Goal: Task Accomplishment & Management: Use online tool/utility

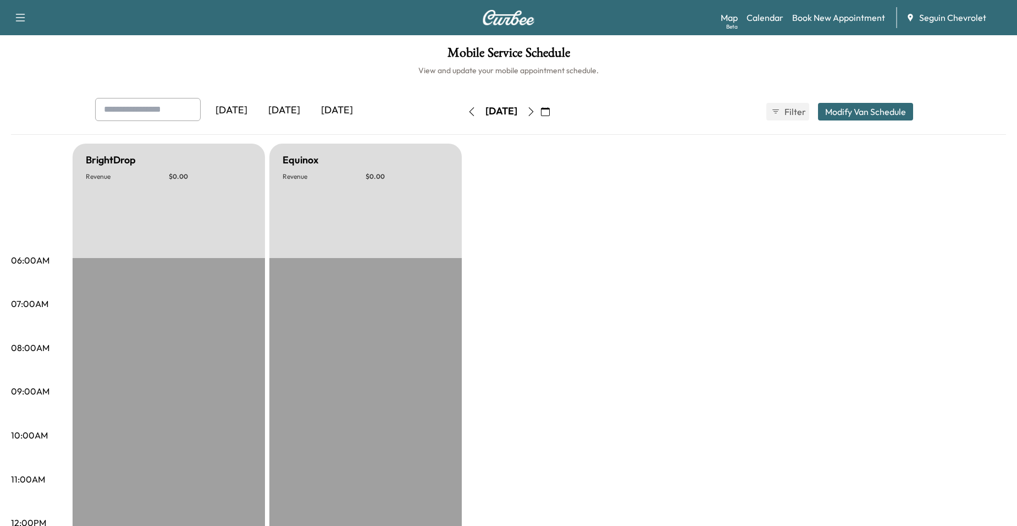
click at [467, 109] on icon "button" at bounding box center [471, 111] width 9 height 9
click at [550, 112] on icon "button" at bounding box center [545, 111] width 9 height 9
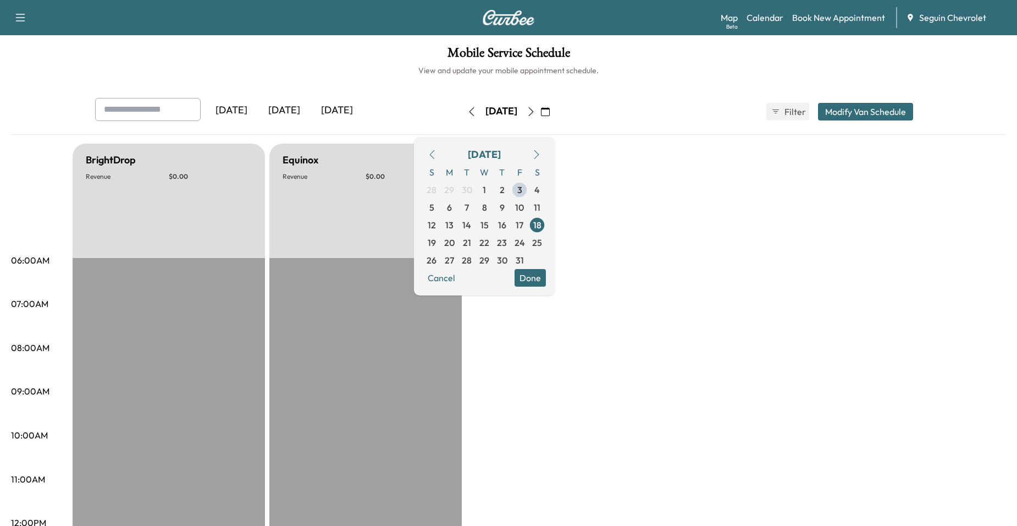
click at [442, 159] on button "button" at bounding box center [432, 155] width 19 height 18
click at [437, 153] on icon "button" at bounding box center [432, 154] width 9 height 9
click at [437, 157] on icon "button" at bounding box center [432, 154] width 9 height 9
click at [442, 155] on button "button" at bounding box center [432, 155] width 19 height 18
click at [437, 153] on icon "button" at bounding box center [432, 154] width 9 height 9
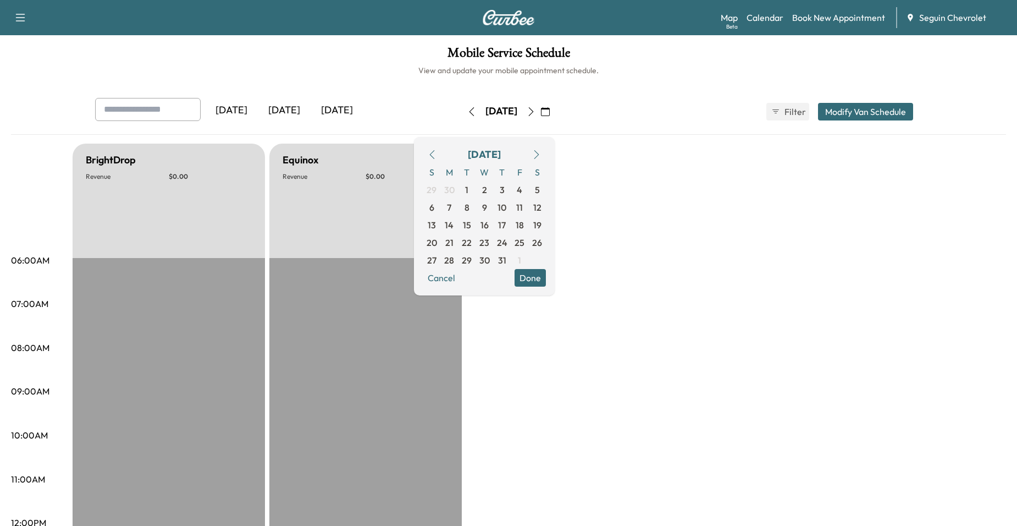
click at [541, 152] on icon "button" at bounding box center [536, 154] width 9 height 9
click at [522, 189] on span "3" at bounding box center [519, 189] width 5 height 13
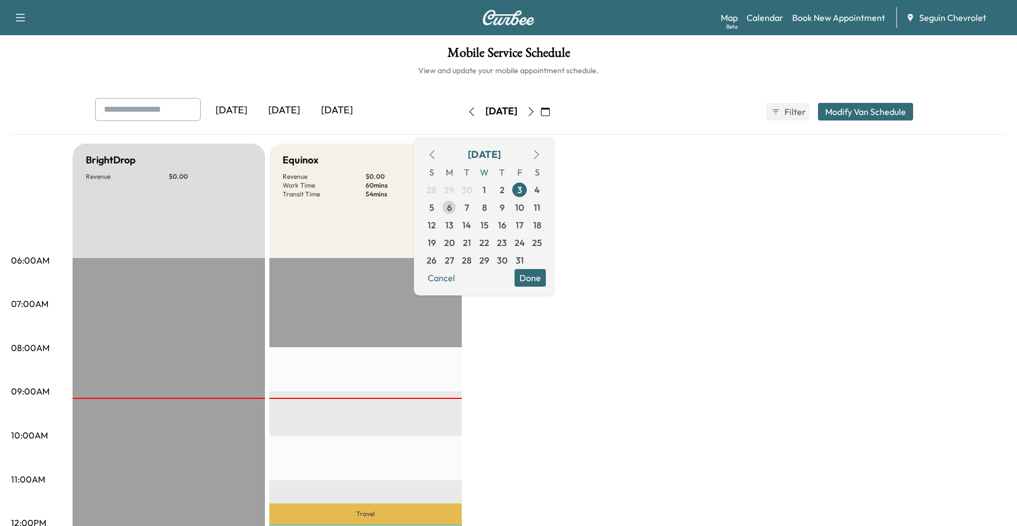
click at [458, 208] on span "6" at bounding box center [449, 208] width 18 height 18
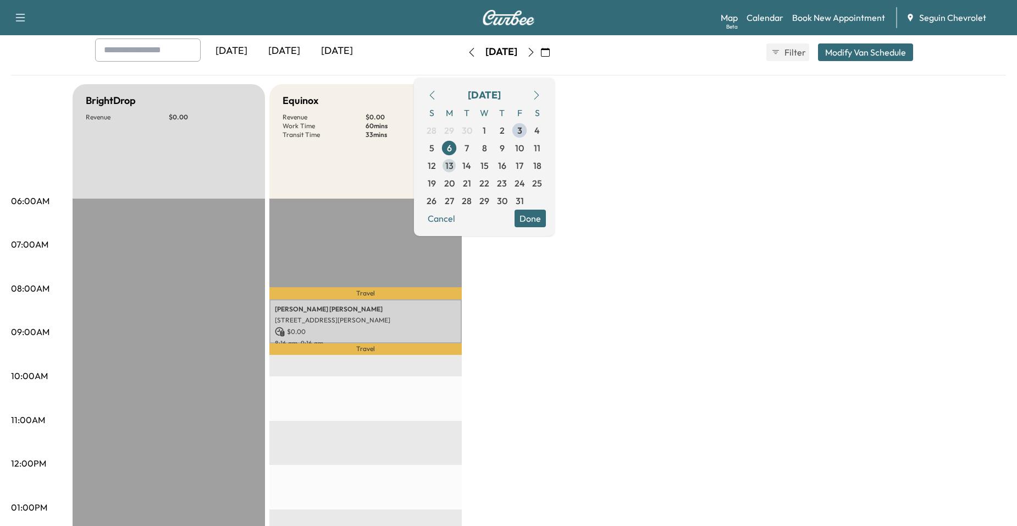
scroll to position [55, 0]
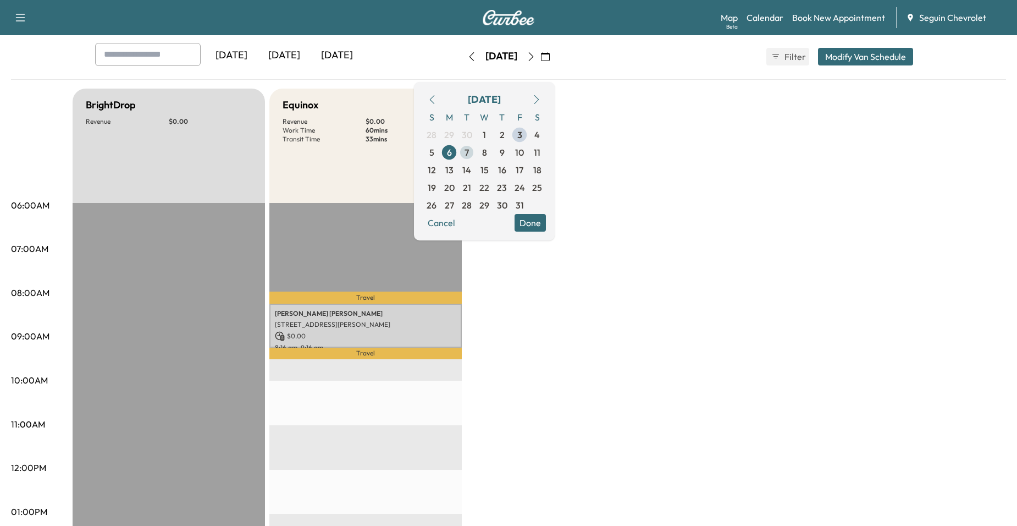
click at [469, 158] on span "7" at bounding box center [467, 152] width 4 height 13
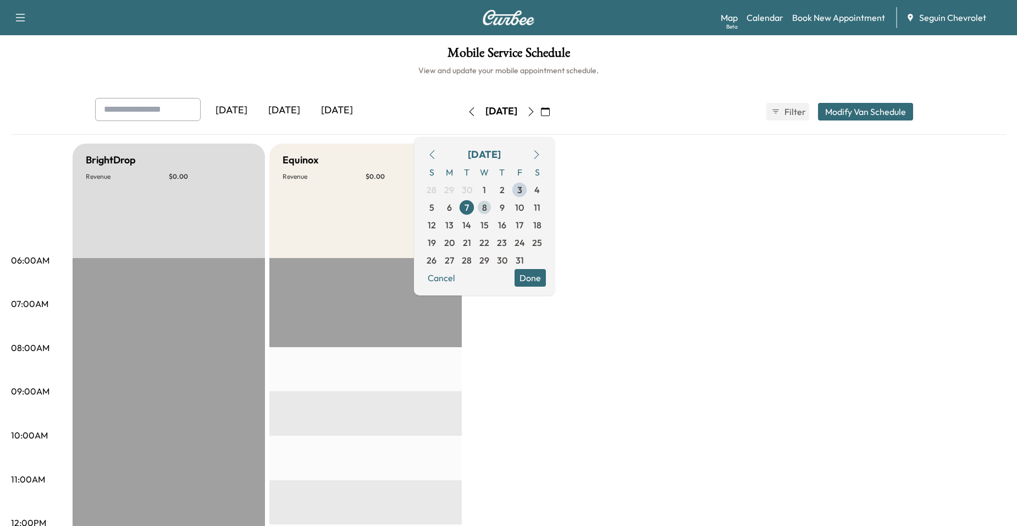
click at [487, 202] on span "8" at bounding box center [484, 207] width 5 height 13
click at [511, 203] on span "9" at bounding box center [502, 208] width 18 height 18
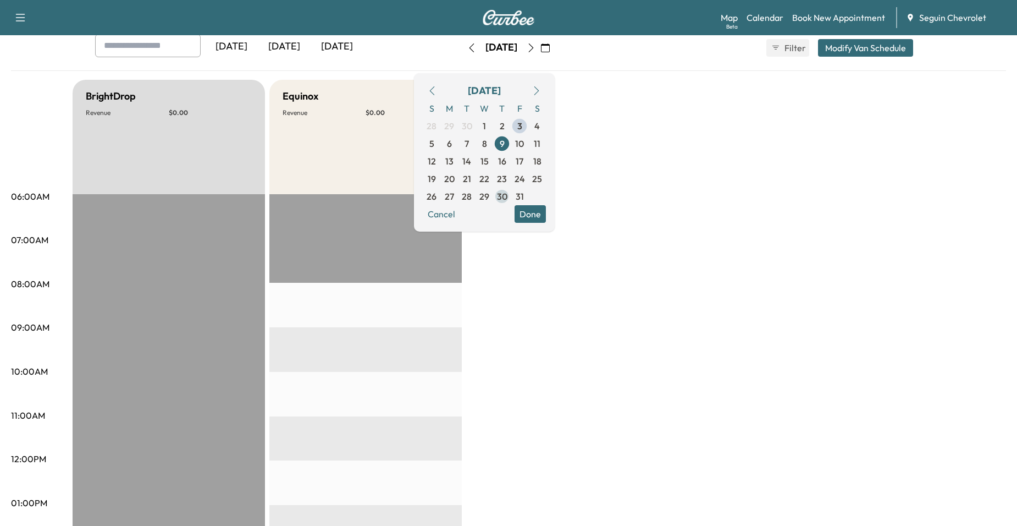
scroll to position [55, 0]
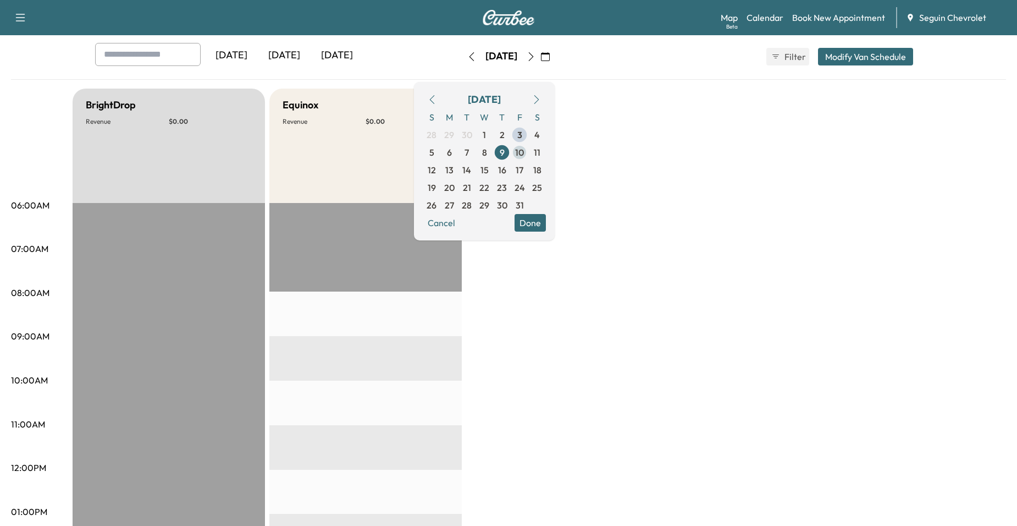
click at [528, 159] on span "10" at bounding box center [520, 153] width 18 height 18
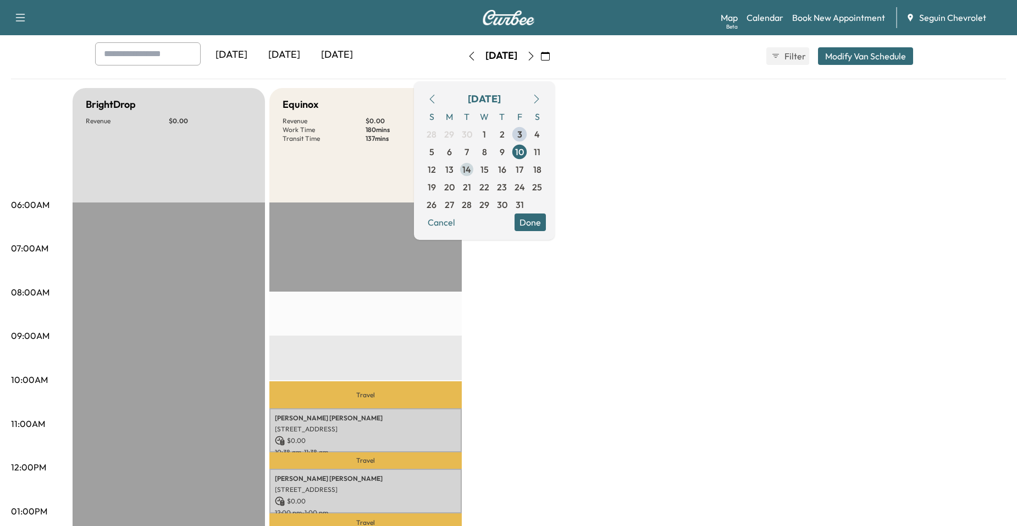
scroll to position [55, 0]
click at [454, 176] on span "13" at bounding box center [449, 169] width 8 height 13
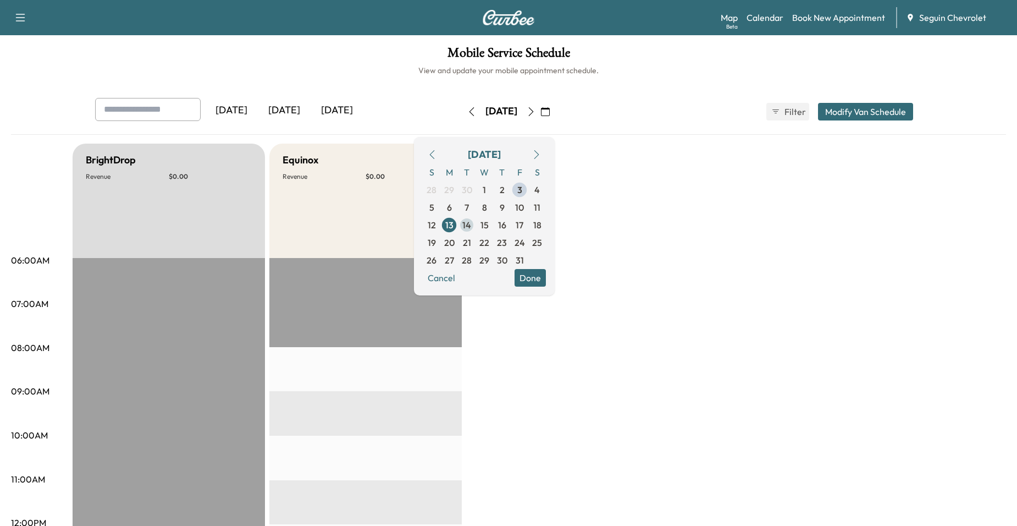
click at [476, 221] on span "14" at bounding box center [467, 225] width 18 height 18
click at [493, 225] on span "15" at bounding box center [485, 225] width 18 height 18
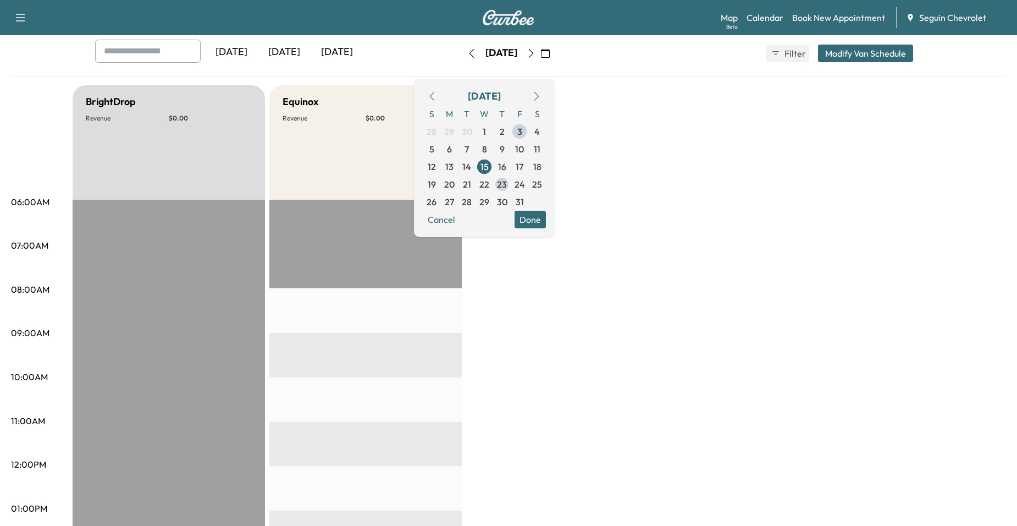
scroll to position [55, 0]
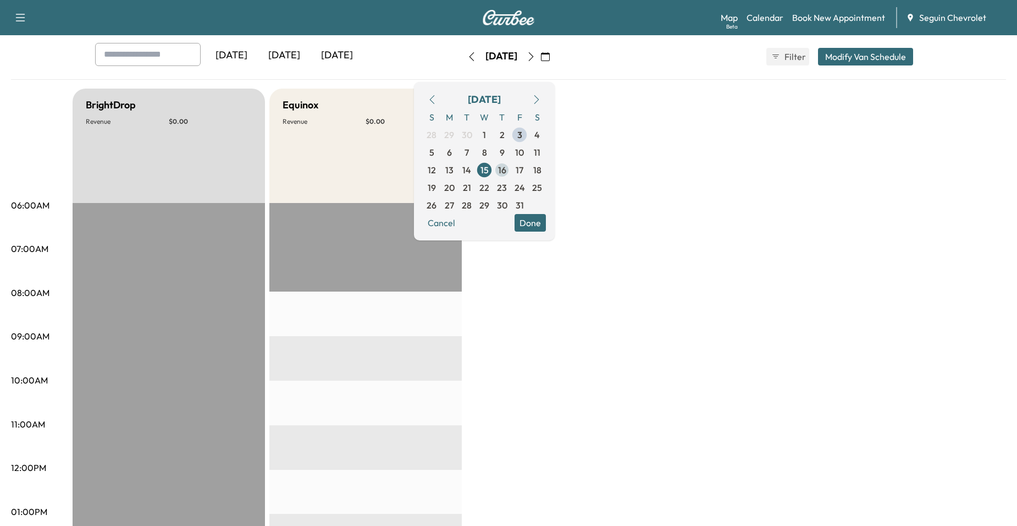
click at [506, 175] on span "16" at bounding box center [502, 169] width 8 height 13
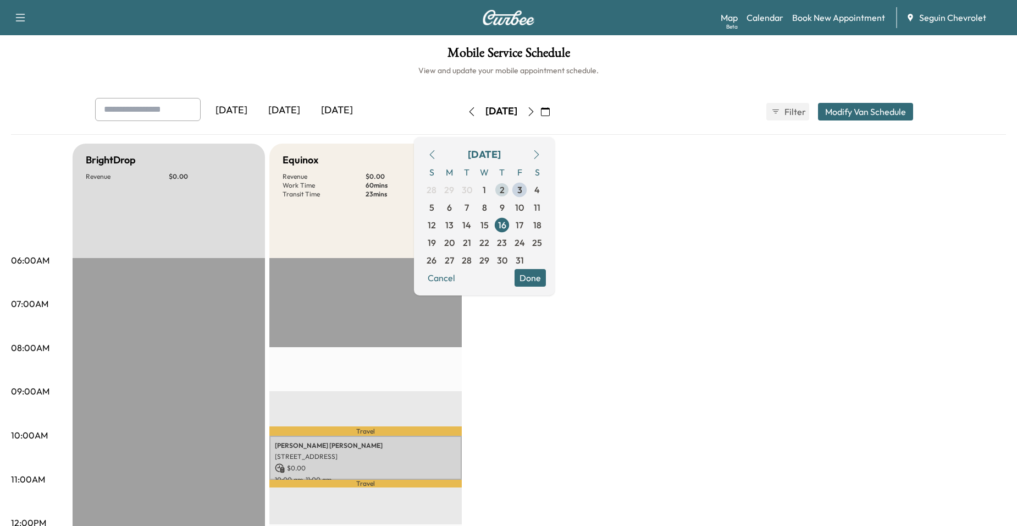
scroll to position [55, 0]
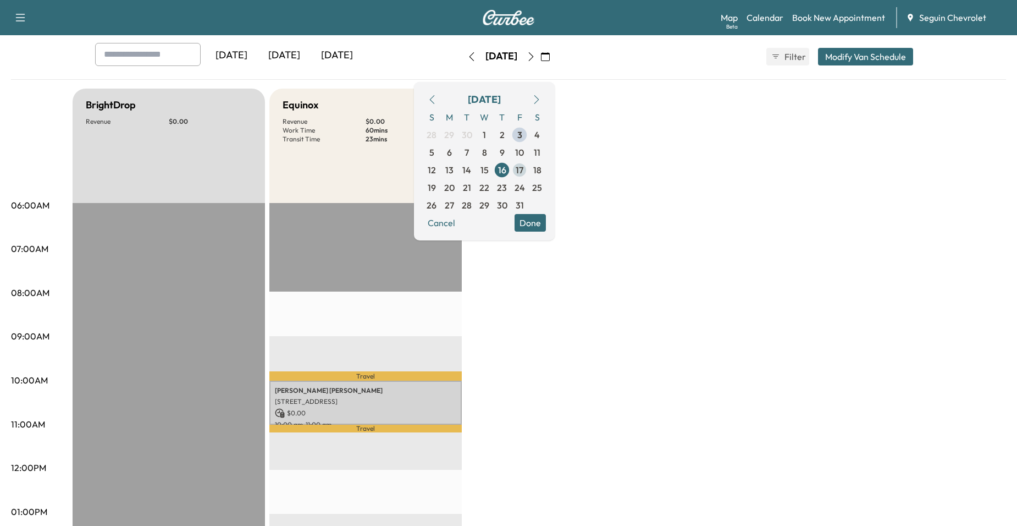
click at [528, 178] on span "17" at bounding box center [520, 170] width 18 height 18
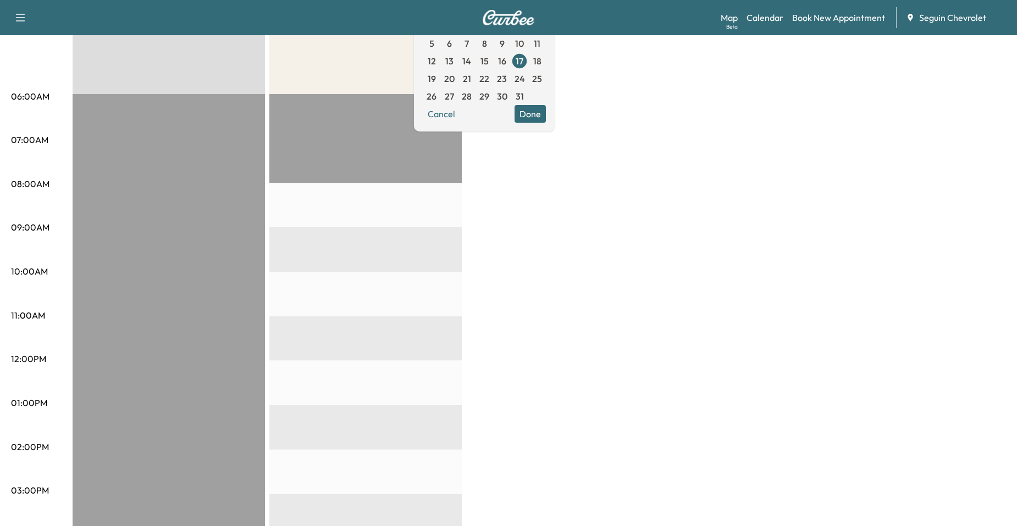
scroll to position [165, 0]
click at [455, 74] on span "20" at bounding box center [449, 77] width 10 height 13
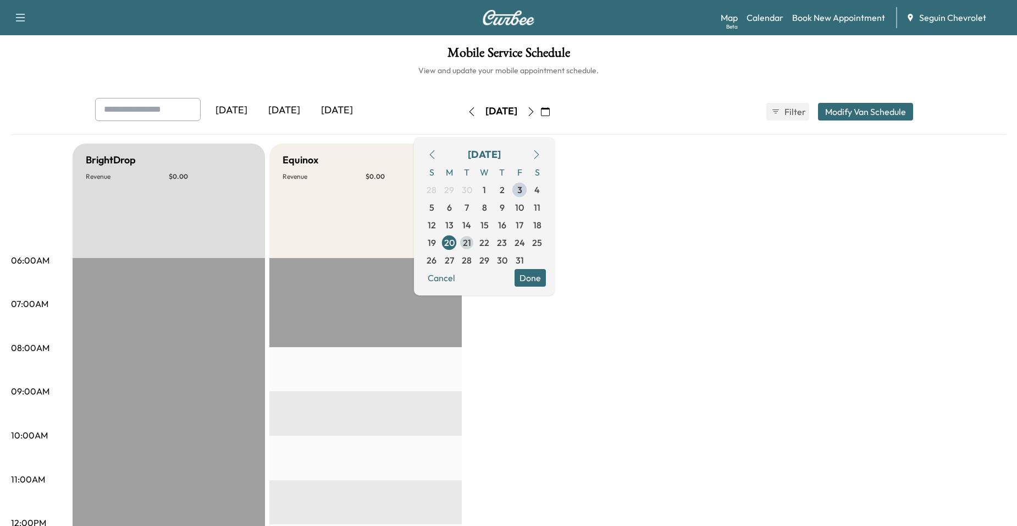
click at [476, 244] on span "21" at bounding box center [467, 243] width 18 height 18
click at [489, 243] on span "22" at bounding box center [485, 242] width 10 height 13
click at [507, 240] on span "23" at bounding box center [502, 242] width 10 height 13
click at [528, 243] on span "24" at bounding box center [520, 243] width 18 height 18
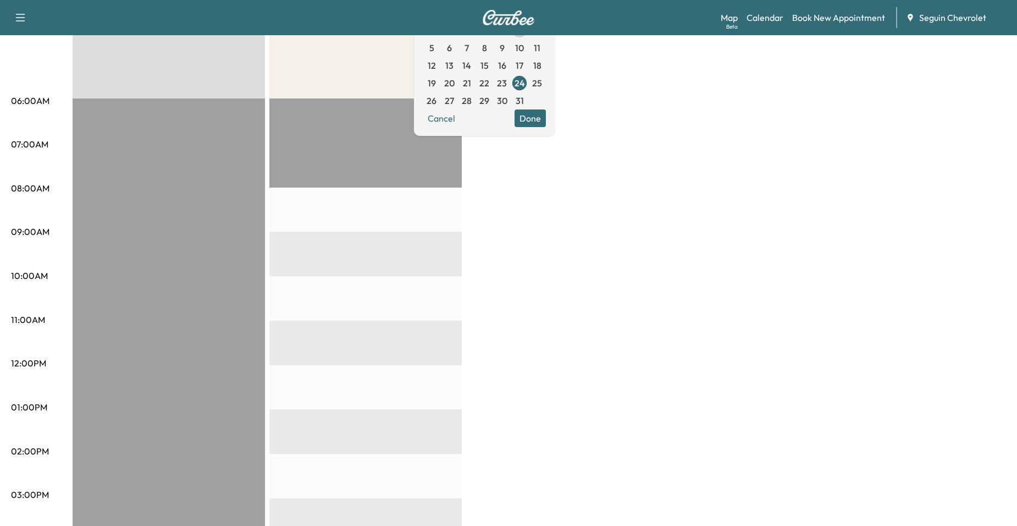
scroll to position [165, 0]
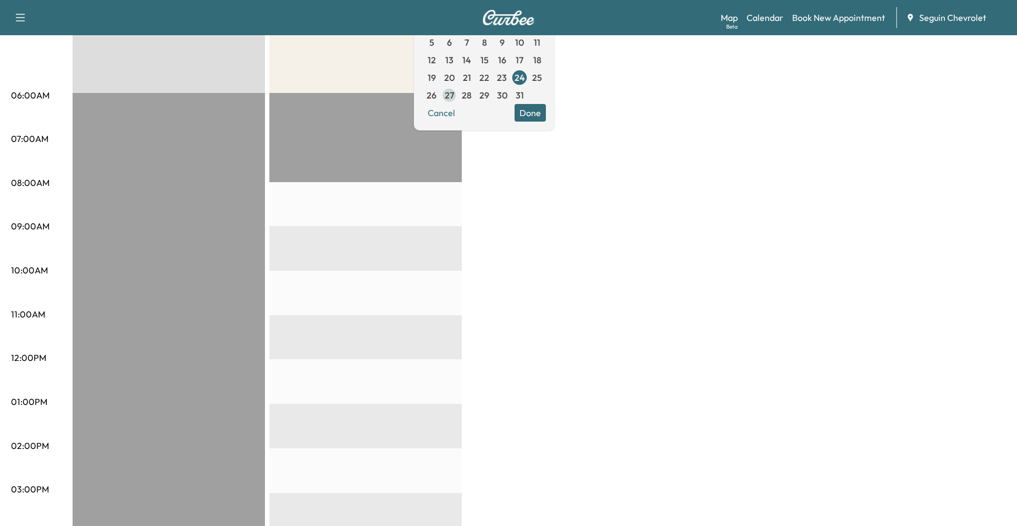
click at [458, 95] on span "27" at bounding box center [449, 95] width 18 height 18
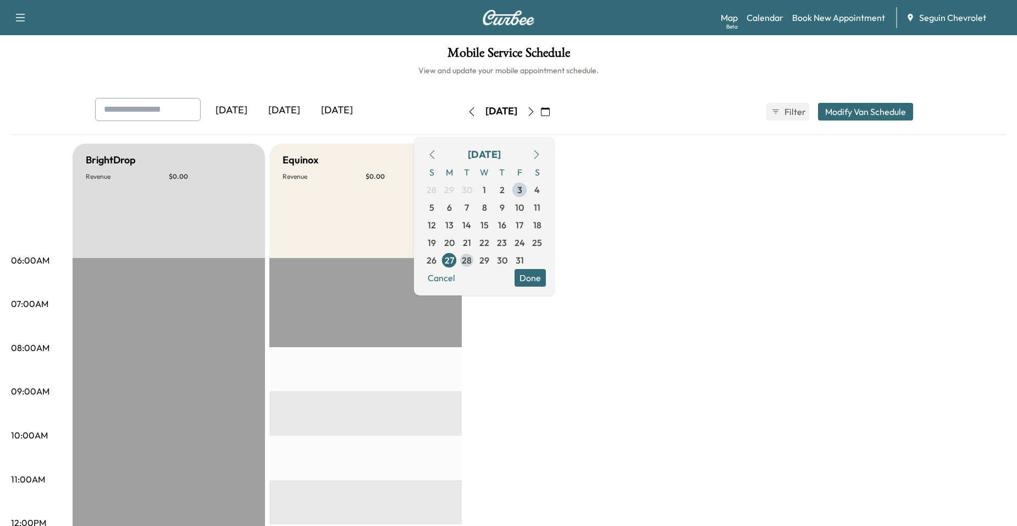
click at [476, 253] on span "28" at bounding box center [467, 260] width 18 height 18
click at [489, 262] on span "29" at bounding box center [485, 260] width 10 height 13
click at [511, 258] on span "30" at bounding box center [502, 260] width 18 height 18
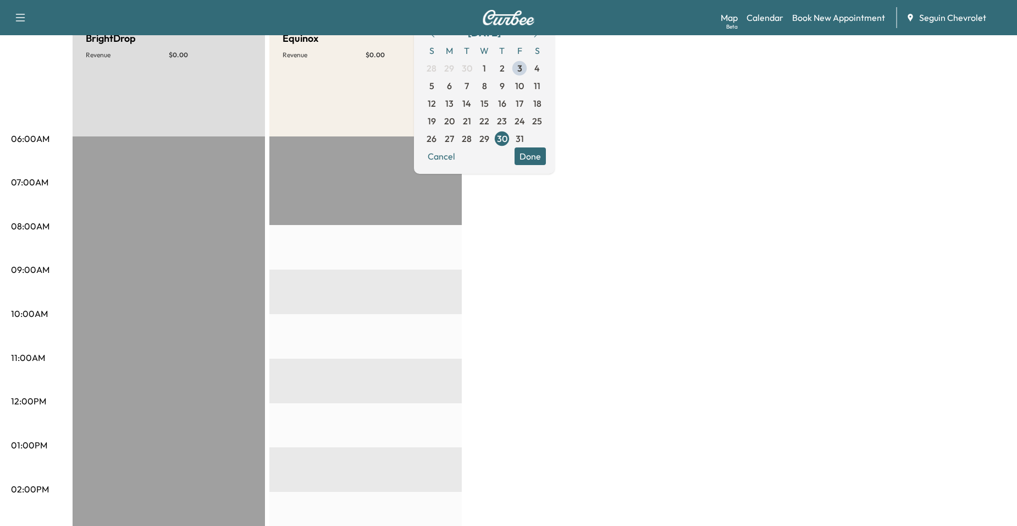
scroll to position [110, 0]
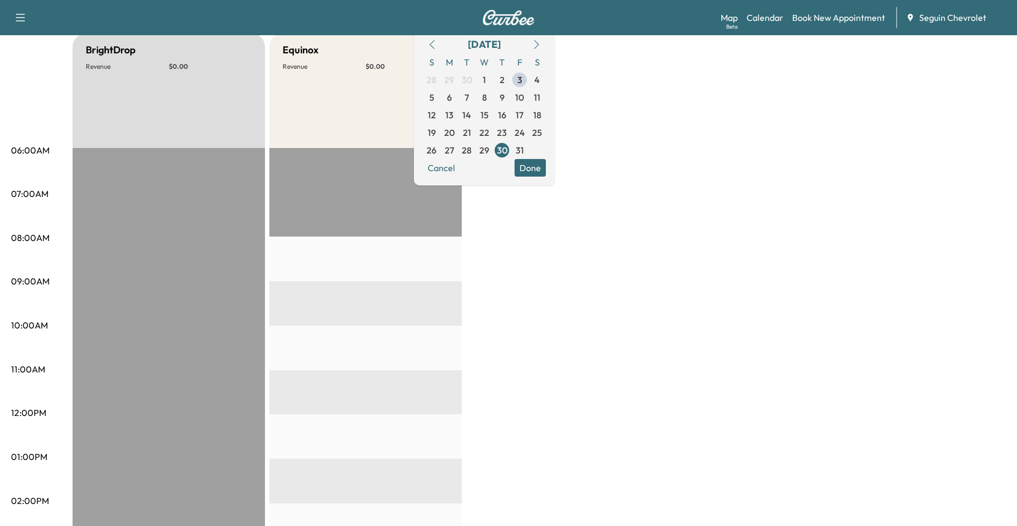
click at [546, 175] on button "Done" at bounding box center [530, 168] width 31 height 18
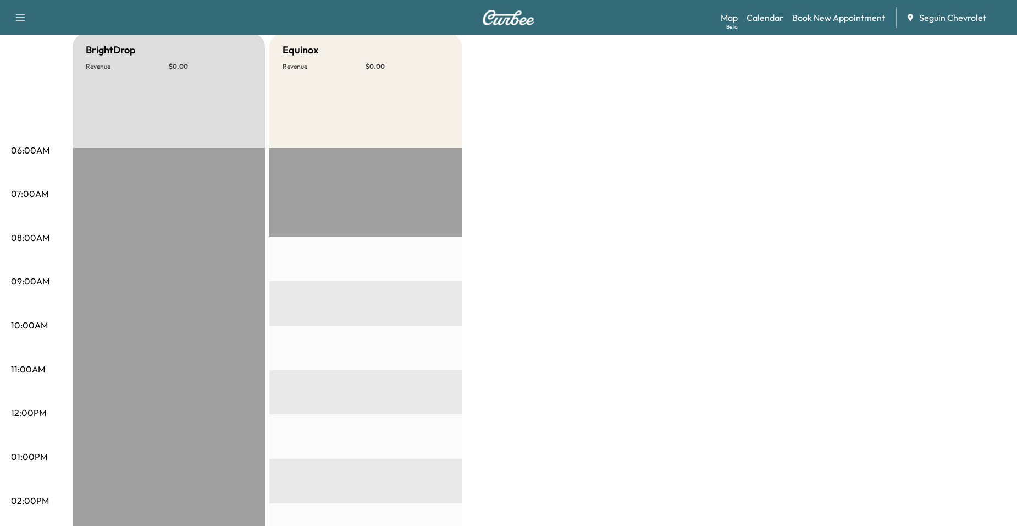
scroll to position [0, 0]
